Goal: Task Accomplishment & Management: Use online tool/utility

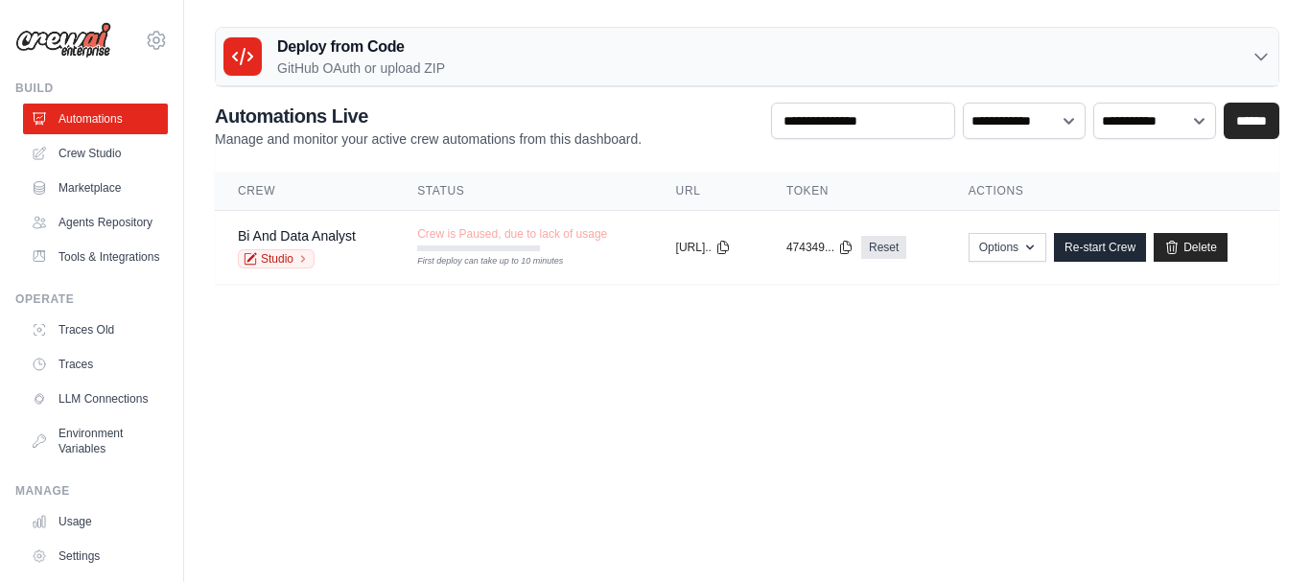
type input "**********"
click at [1258, 55] on icon at bounding box center [1260, 56] width 19 height 19
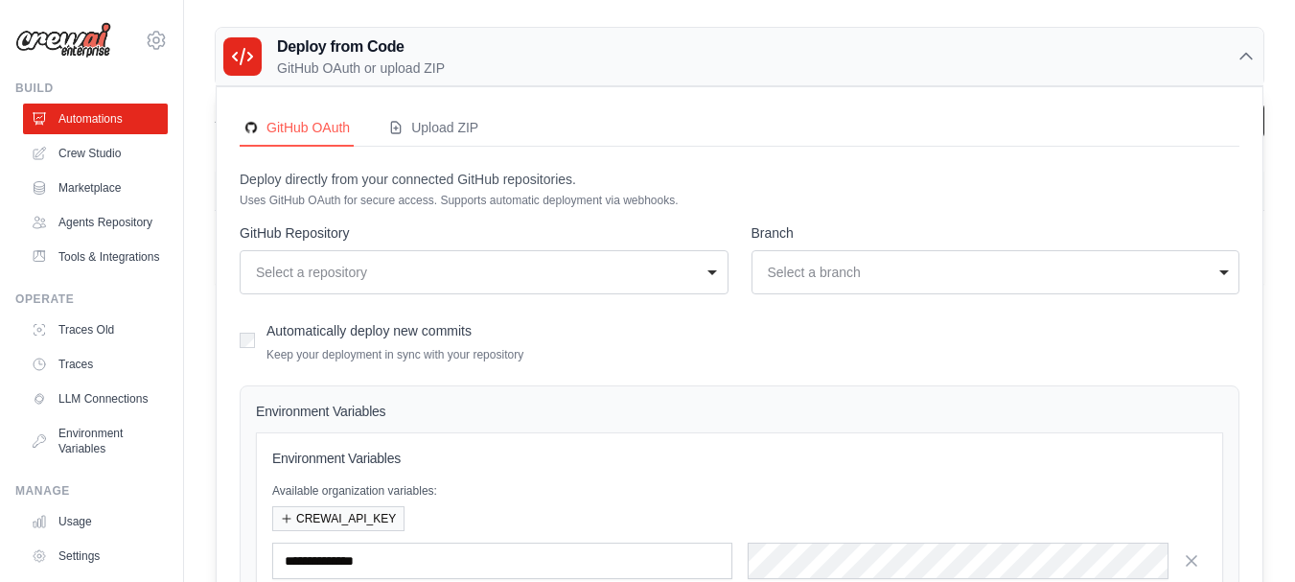
click at [709, 270] on div "Select a repository" at bounding box center [484, 272] width 464 height 27
click at [811, 329] on div "Automatically deploy new commits Keep your deployment in sync with your reposit…" at bounding box center [740, 339] width 1000 height 45
click at [1224, 269] on div "Select a branch" at bounding box center [996, 272] width 464 height 27
click at [85, 114] on link "Automations" at bounding box center [97, 119] width 145 height 31
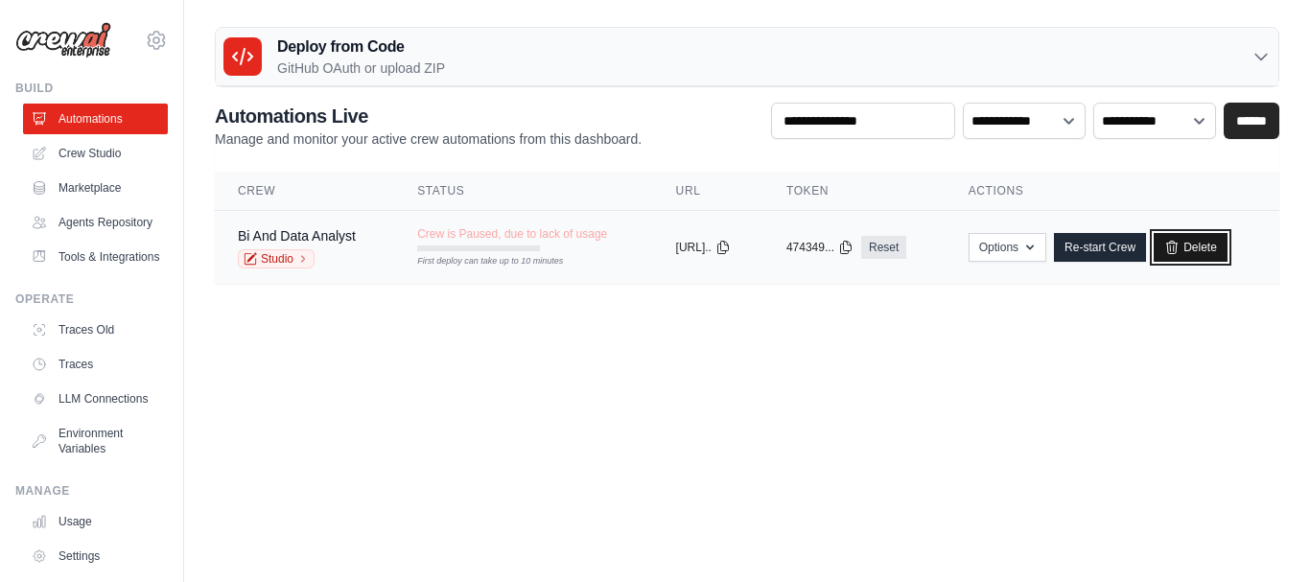
click at [1198, 246] on link "Delete" at bounding box center [1190, 247] width 74 height 29
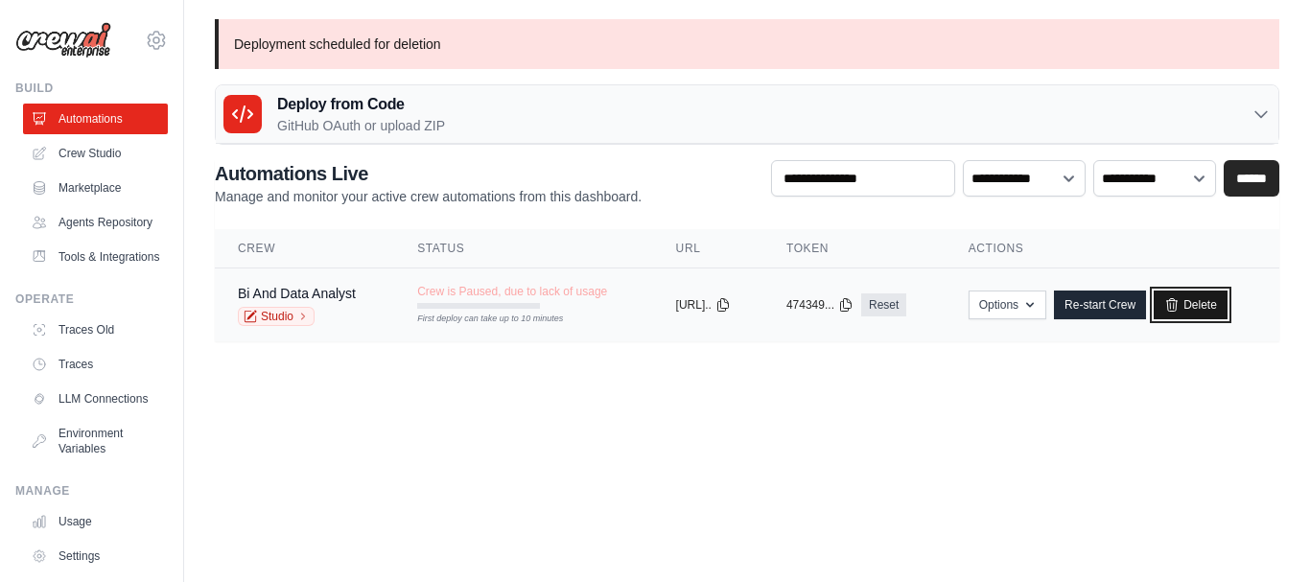
click at [1205, 302] on link "Delete" at bounding box center [1190, 304] width 74 height 29
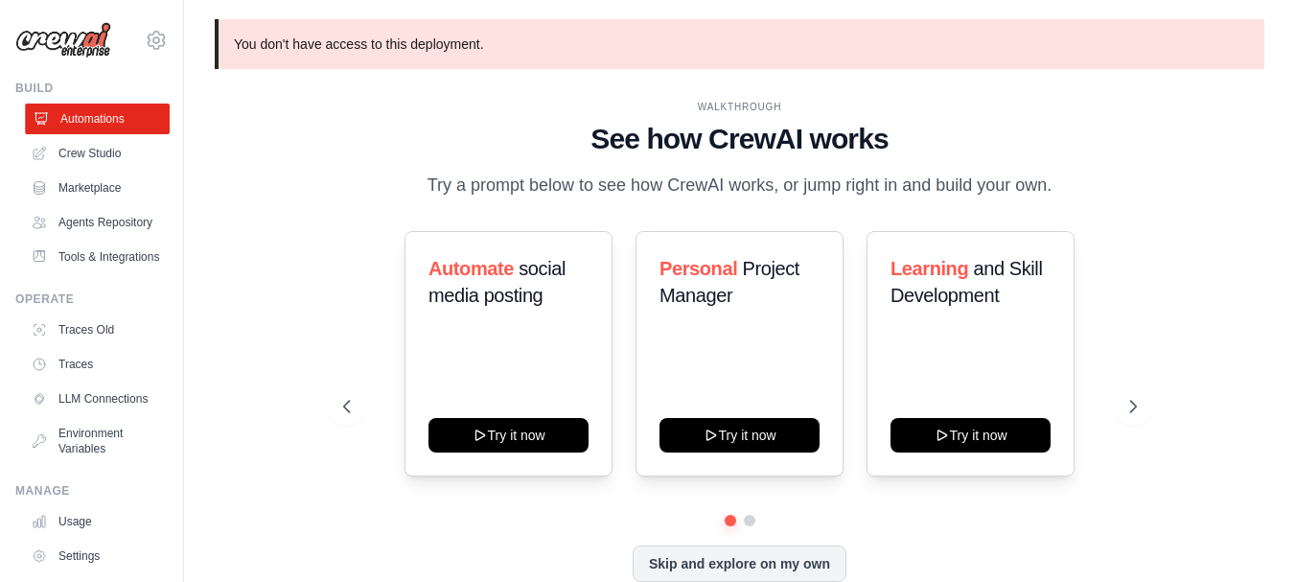
click at [73, 117] on link "Automations" at bounding box center [97, 119] width 145 height 31
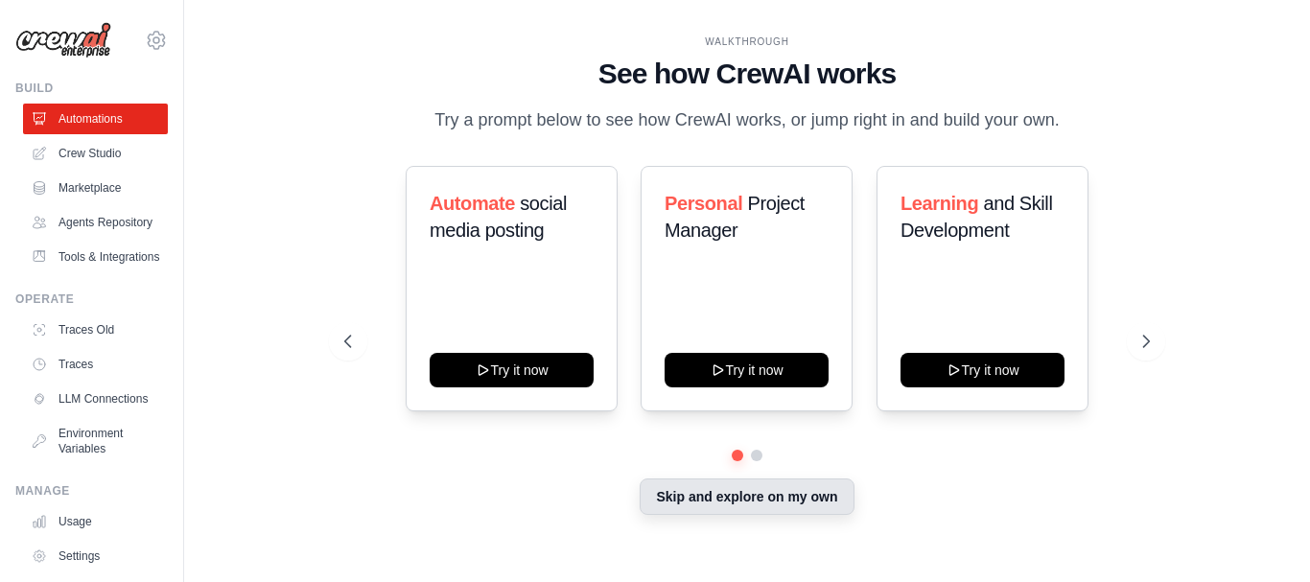
click at [729, 499] on button "Skip and explore on my own" at bounding box center [746, 496] width 214 height 36
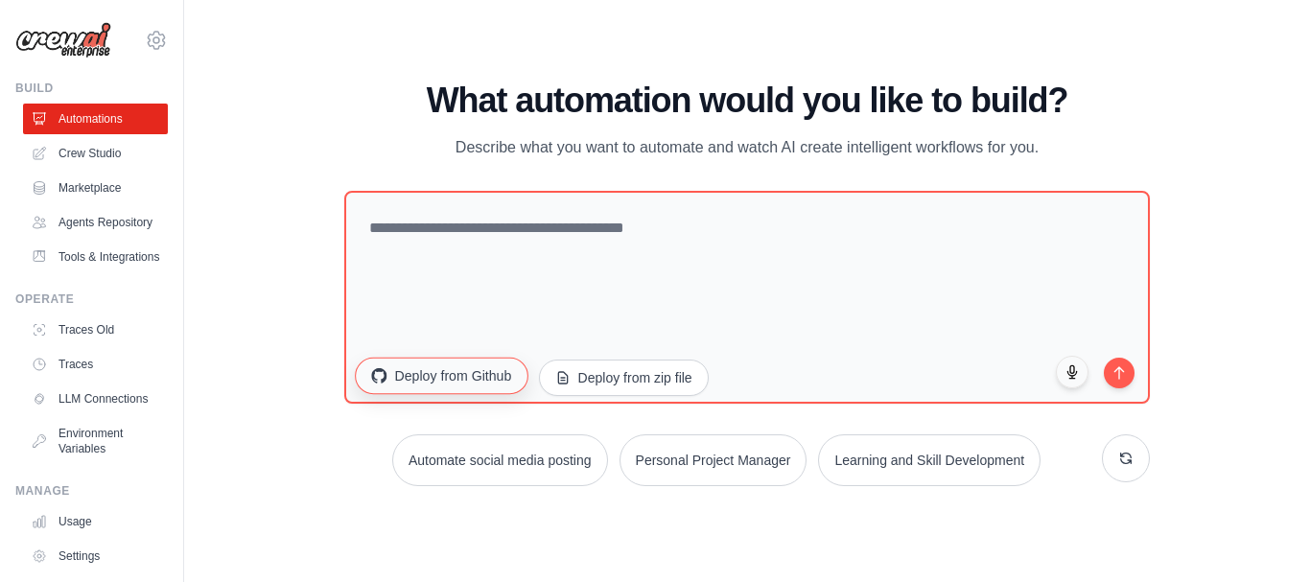
click at [428, 374] on button "Deploy from Github" at bounding box center [441, 375] width 173 height 36
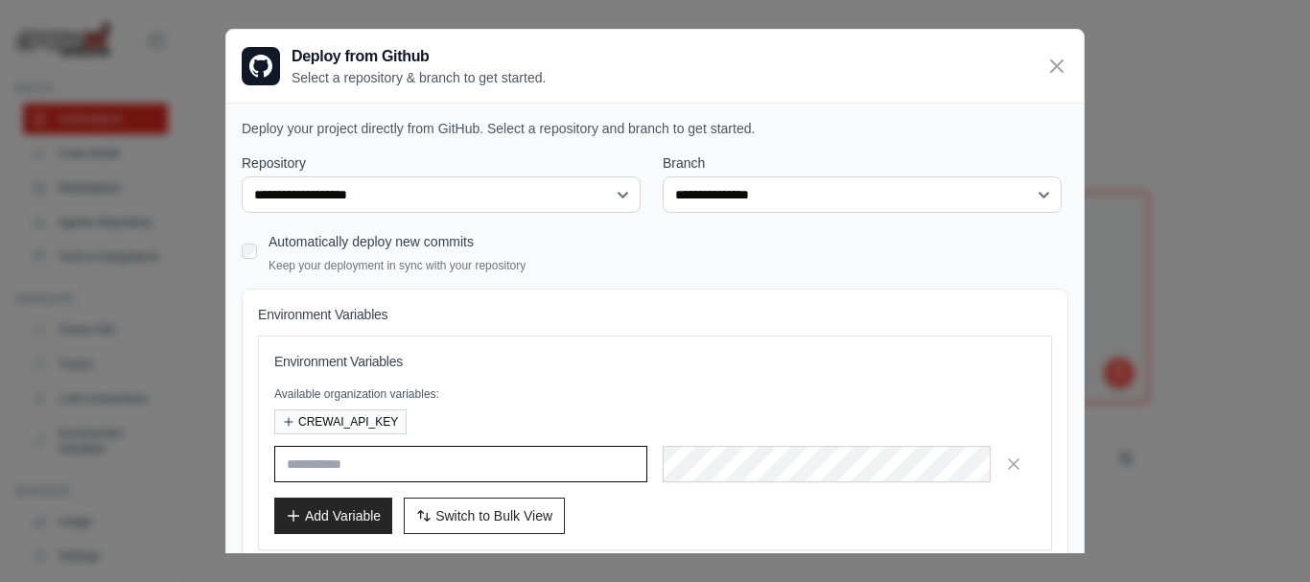
type input "**********"
click at [1051, 64] on icon at bounding box center [1057, 65] width 12 height 12
